Goal: Information Seeking & Learning: Find specific page/section

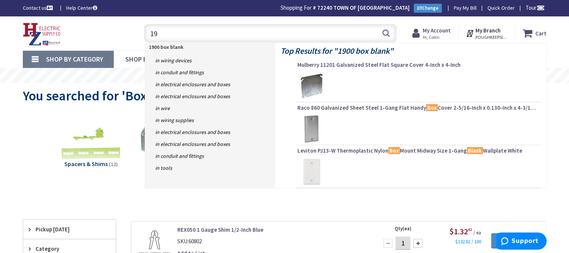
type input "1"
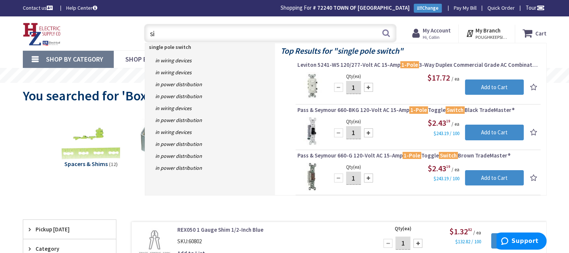
type input "s"
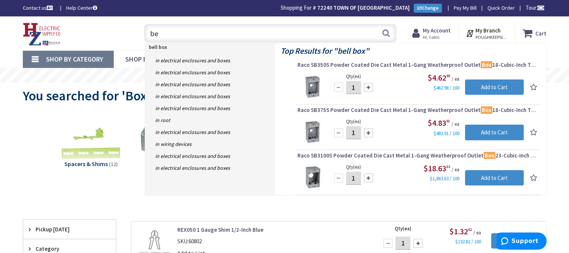
type input "b"
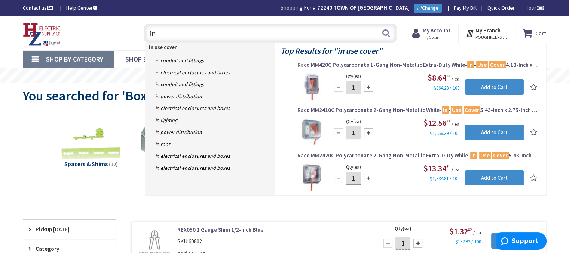
type input "i"
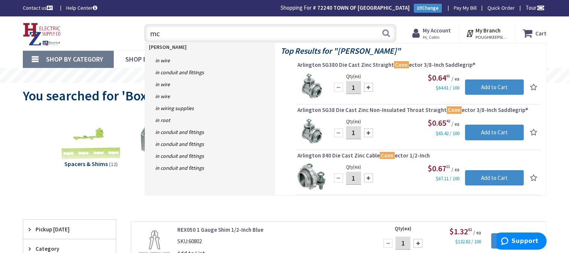
type input "m"
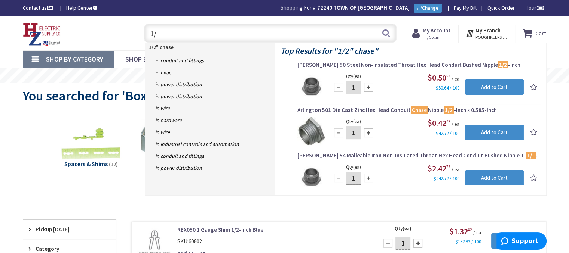
type input "1"
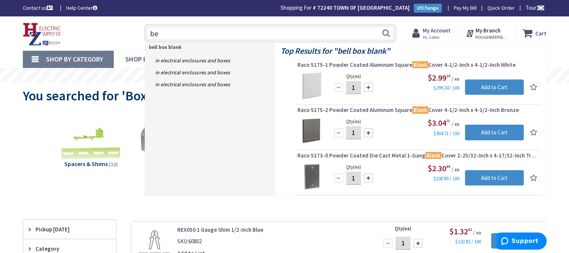
type input "b"
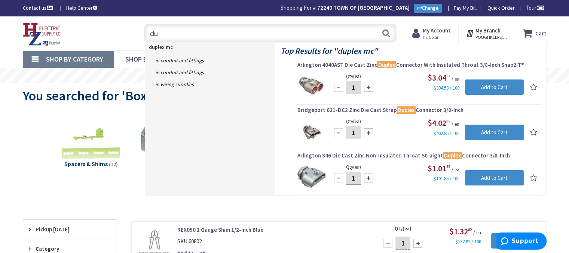
type input "d"
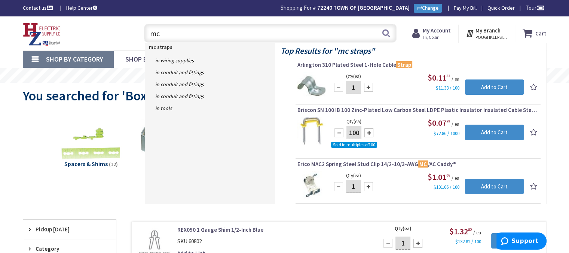
type input "m"
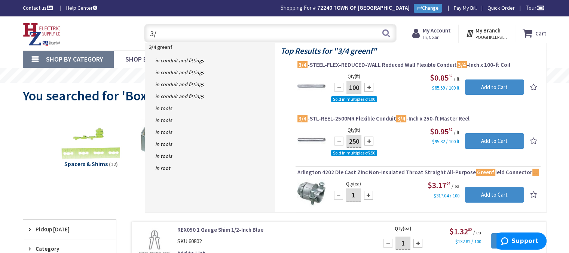
type input "3"
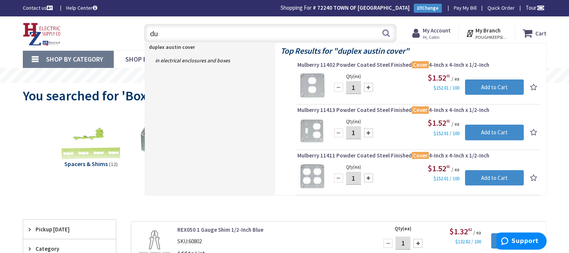
type input "d"
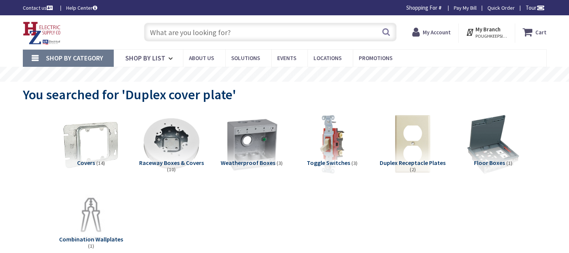
type input "[PERSON_NAME] Corners Rd, [GEOGRAPHIC_DATA], [GEOGRAPHIC_DATA]"
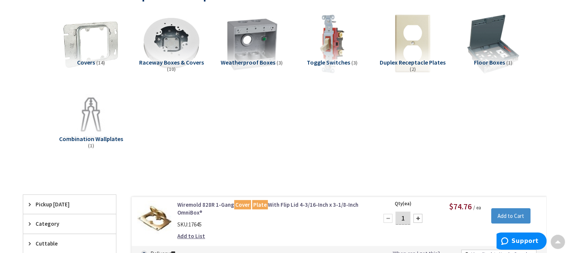
scroll to position [8, 0]
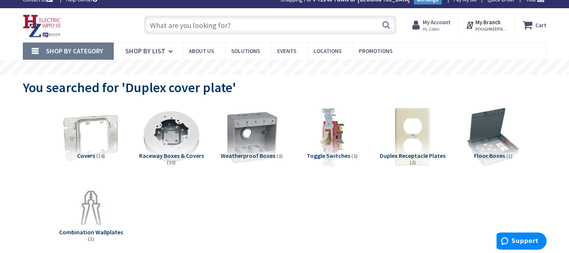
click at [250, 24] on input "text" at bounding box center [270, 25] width 252 height 19
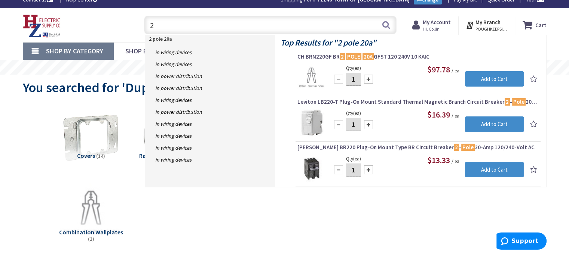
type input "2"
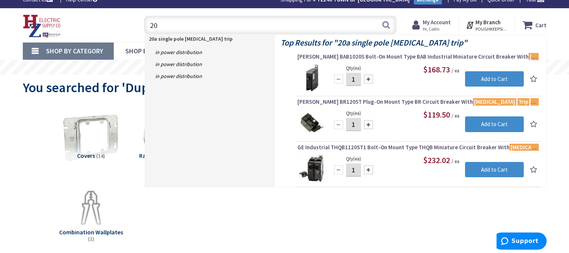
type input "2"
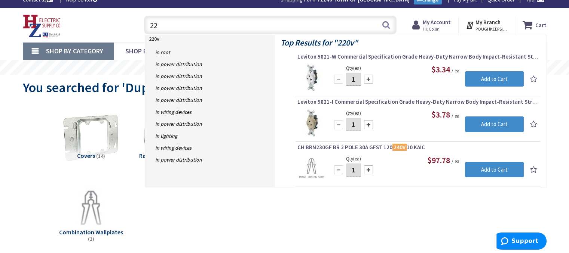
type input "2"
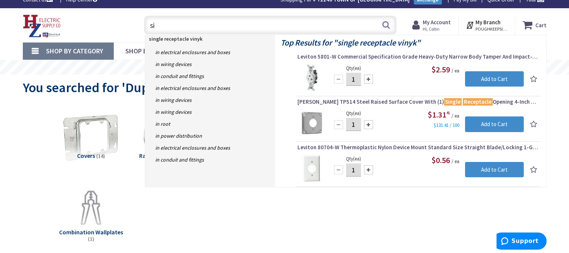
type input "s"
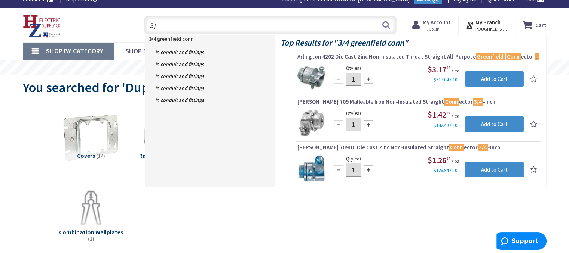
type input "3"
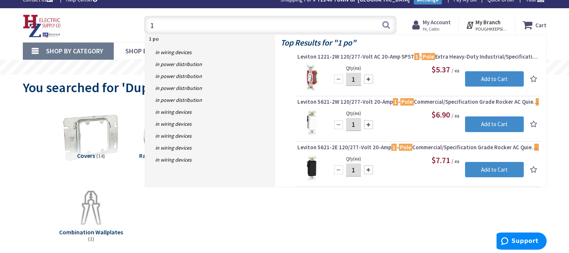
type input "1"
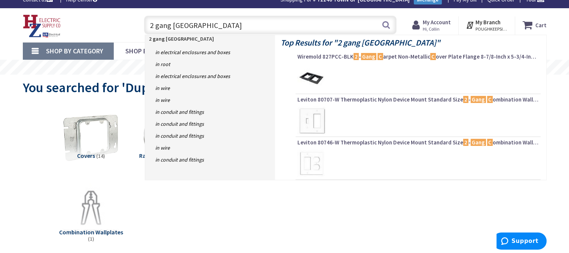
type input "2 gang austin cover"
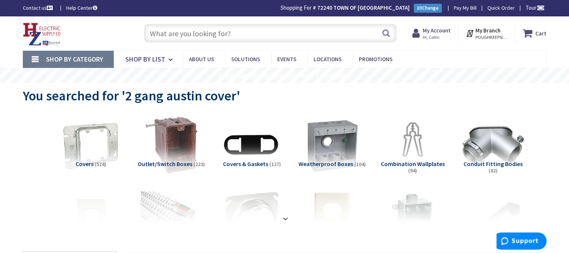
click at [249, 28] on input "text" at bounding box center [270, 33] width 252 height 19
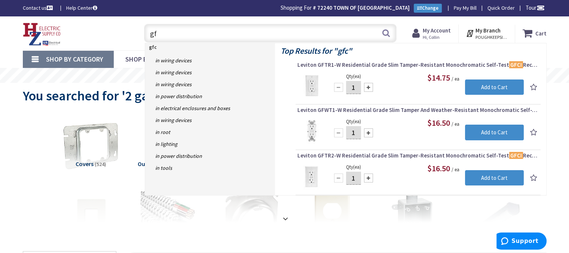
type input "g"
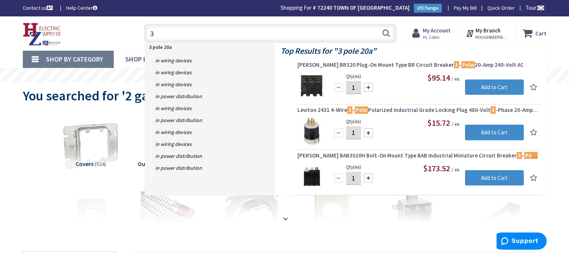
type input "3"
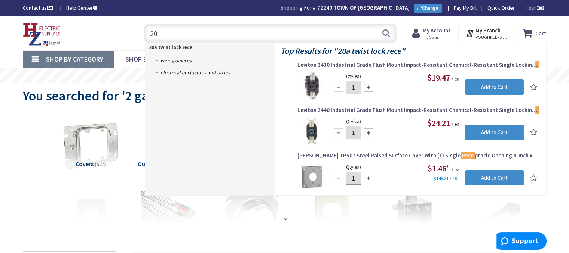
type input "2"
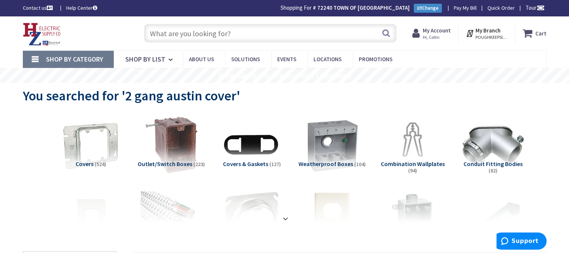
click at [231, 33] on input "text" at bounding box center [270, 33] width 252 height 19
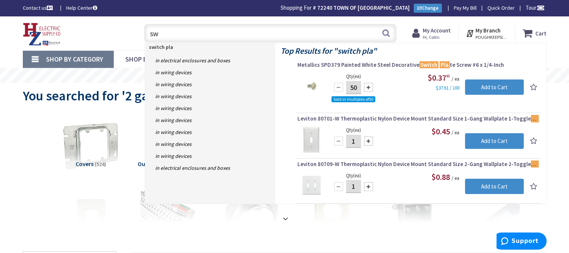
type input "s"
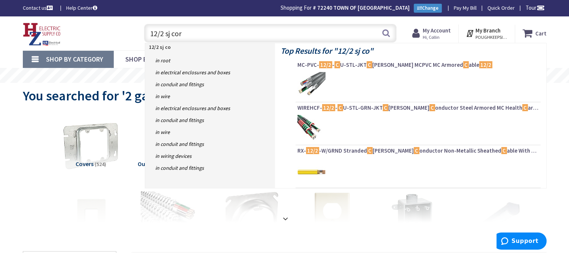
type input "12/2 sj cord"
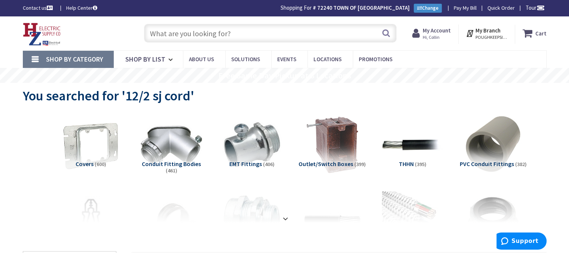
click at [214, 30] on input "text" at bounding box center [270, 33] width 252 height 19
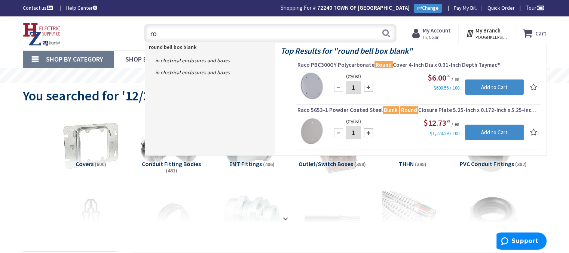
type input "r"
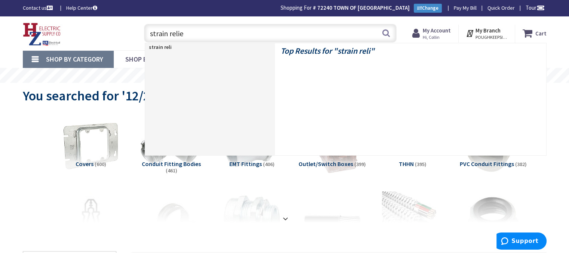
type input "strain relief"
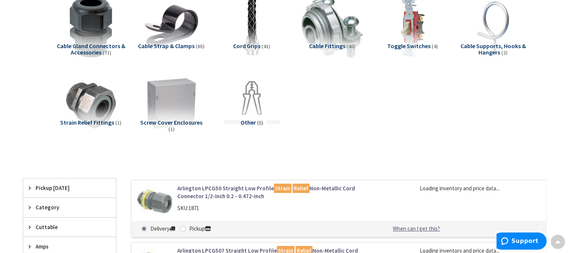
scroll to position [37, 0]
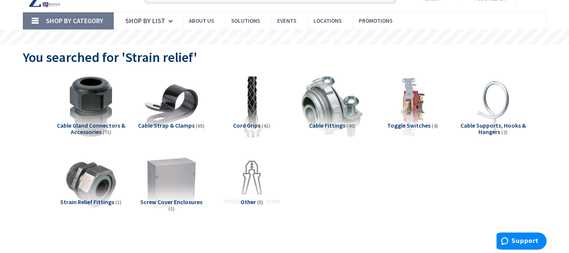
click at [246, 108] on img at bounding box center [252, 107] width 68 height 68
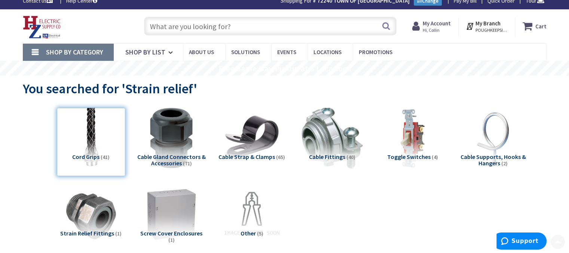
scroll to position [0, 0]
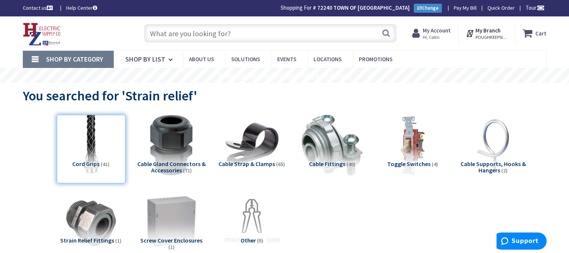
click at [211, 30] on input "text" at bounding box center [270, 33] width 252 height 19
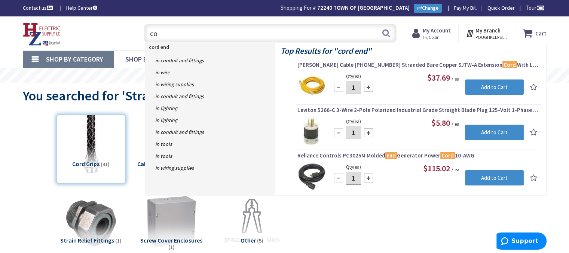
type input "c"
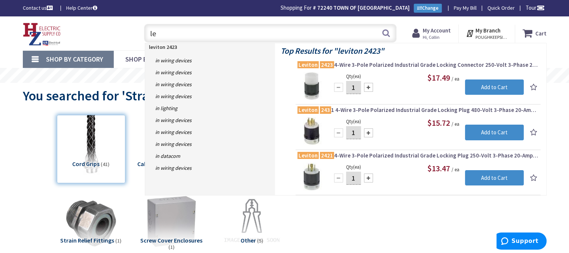
type input "l"
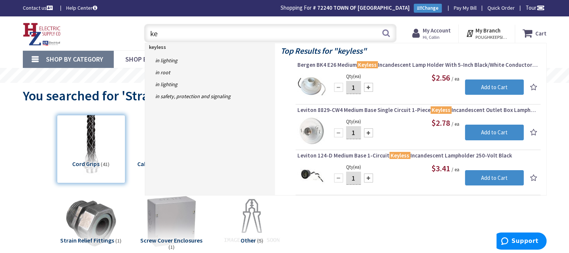
type input "k"
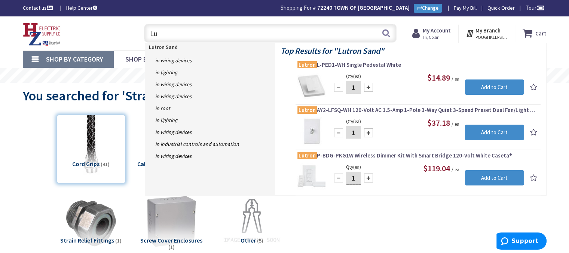
type input "L"
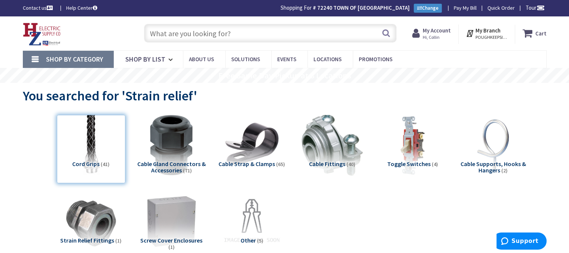
click at [247, 32] on input "text" at bounding box center [270, 33] width 252 height 19
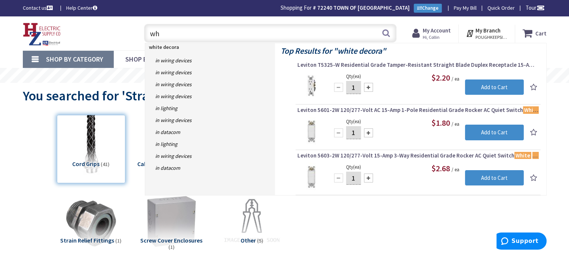
type input "w"
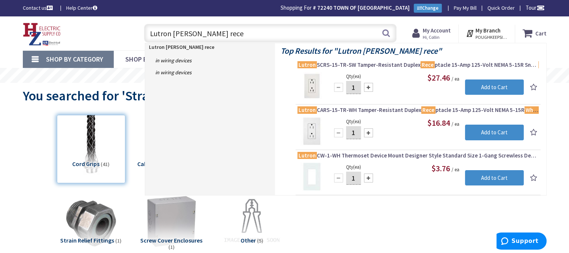
click at [268, 35] on input "Lutron claro white rece" at bounding box center [270, 33] width 252 height 19
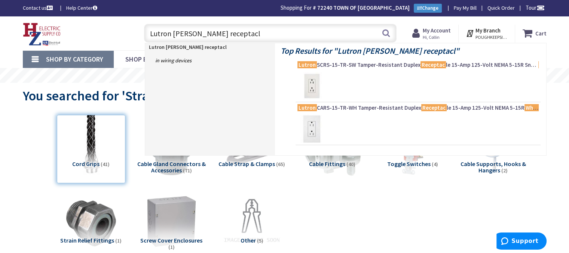
type input "Lutron claro white receptacle"
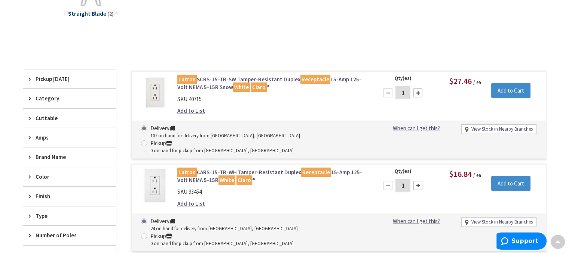
scroll to position [150, 0]
